Goal: Navigation & Orientation: Find specific page/section

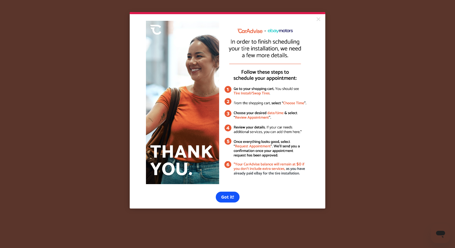
click at [227, 199] on link "Got it!" at bounding box center [228, 197] width 24 height 11
